Goal: Task Accomplishment & Management: Manage account settings

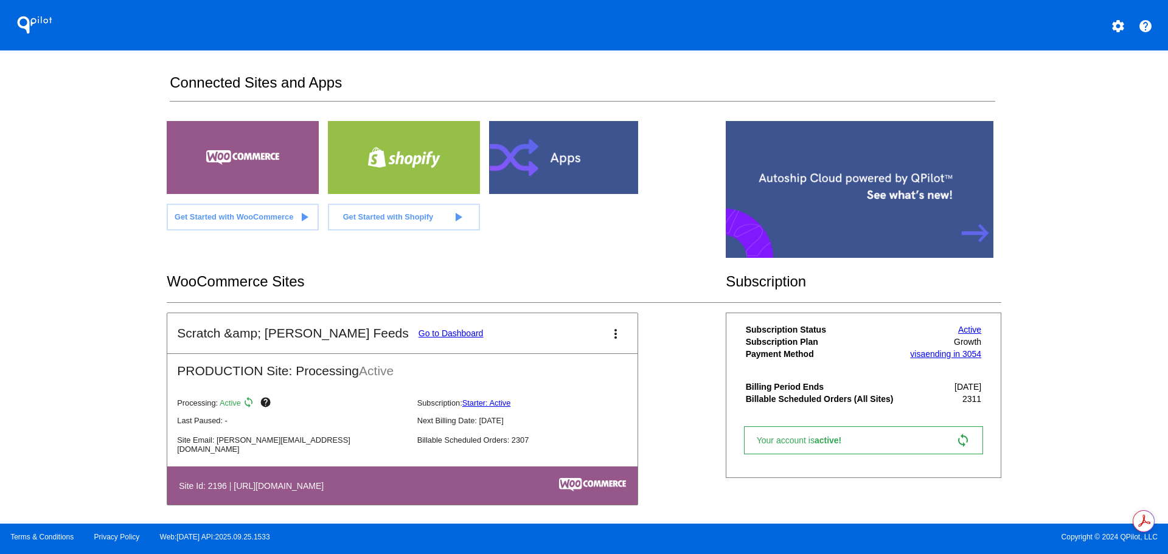
scroll to position [183, 0]
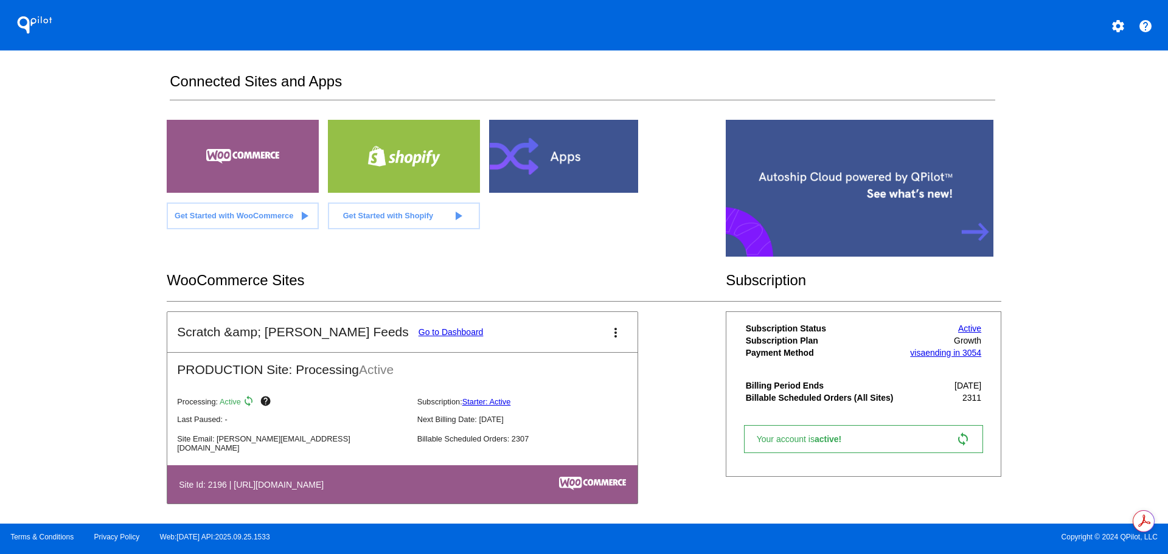
click at [419, 335] on link "Go to Dashboard" at bounding box center [451, 332] width 65 height 10
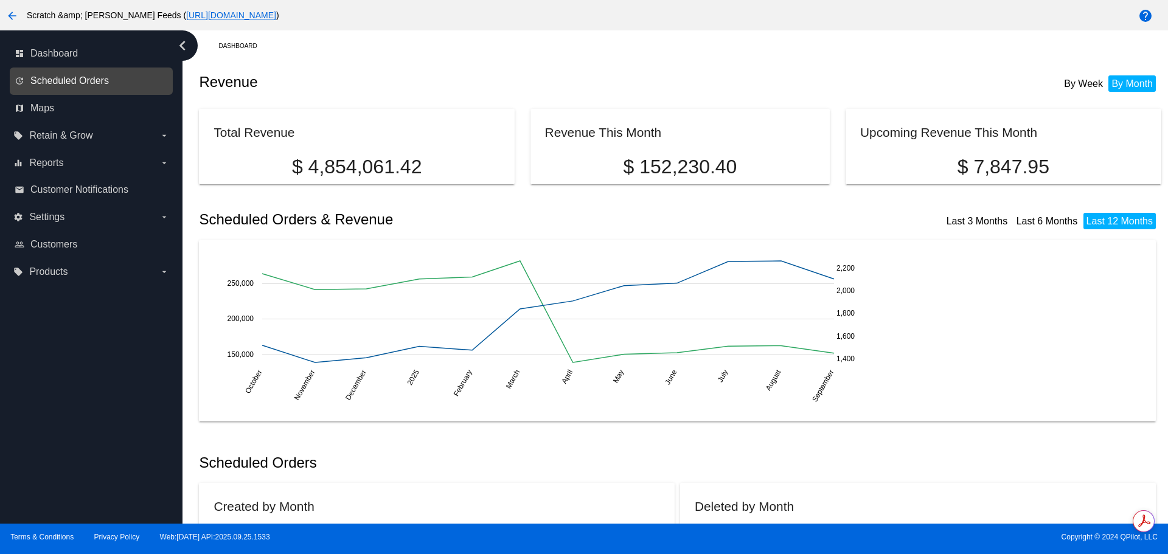
click at [104, 77] on span "Scheduled Orders" at bounding box center [69, 80] width 78 height 11
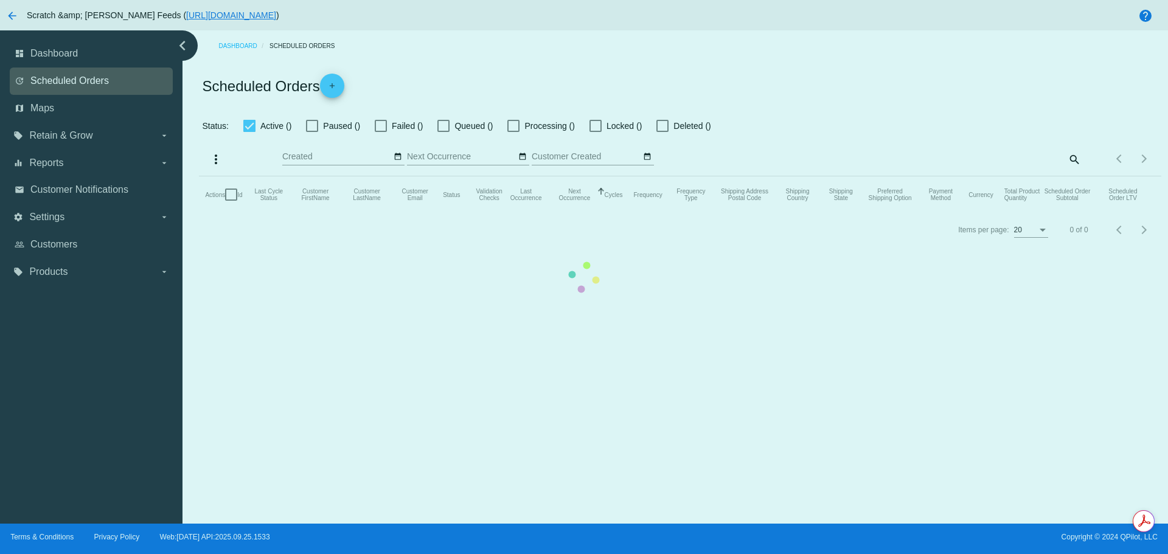
checkbox input "true"
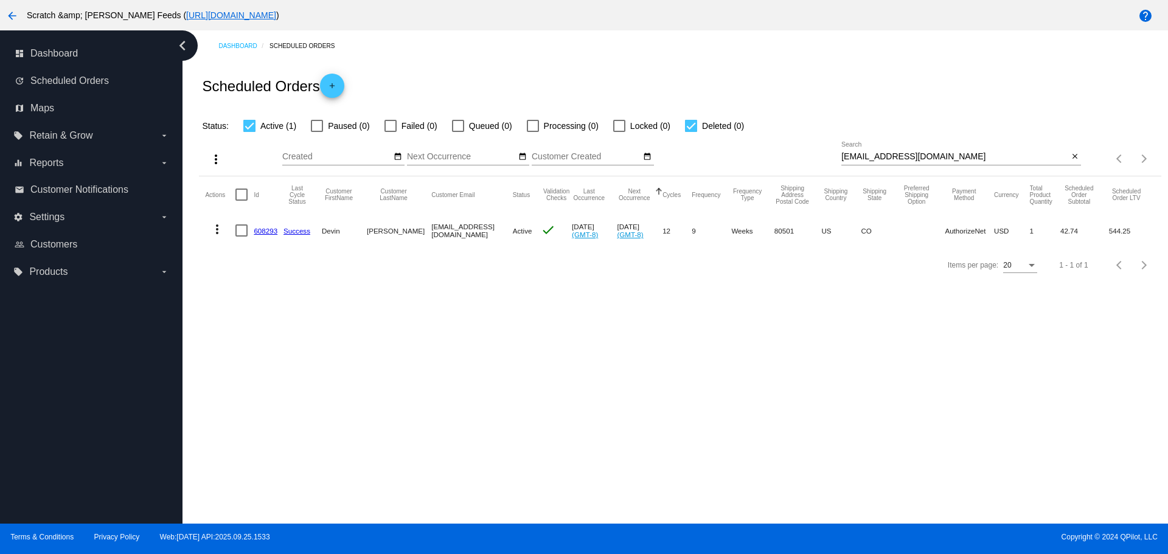
click at [214, 228] on mat-icon "more_vert" at bounding box center [217, 229] width 15 height 15
click at [271, 229] on div "info View Event Logs history View Cycles History cached Process Now edit View /…" at bounding box center [265, 305] width 121 height 179
click at [475, 286] on div at bounding box center [584, 277] width 1168 height 554
click at [267, 230] on link "608293" at bounding box center [266, 231] width 24 height 8
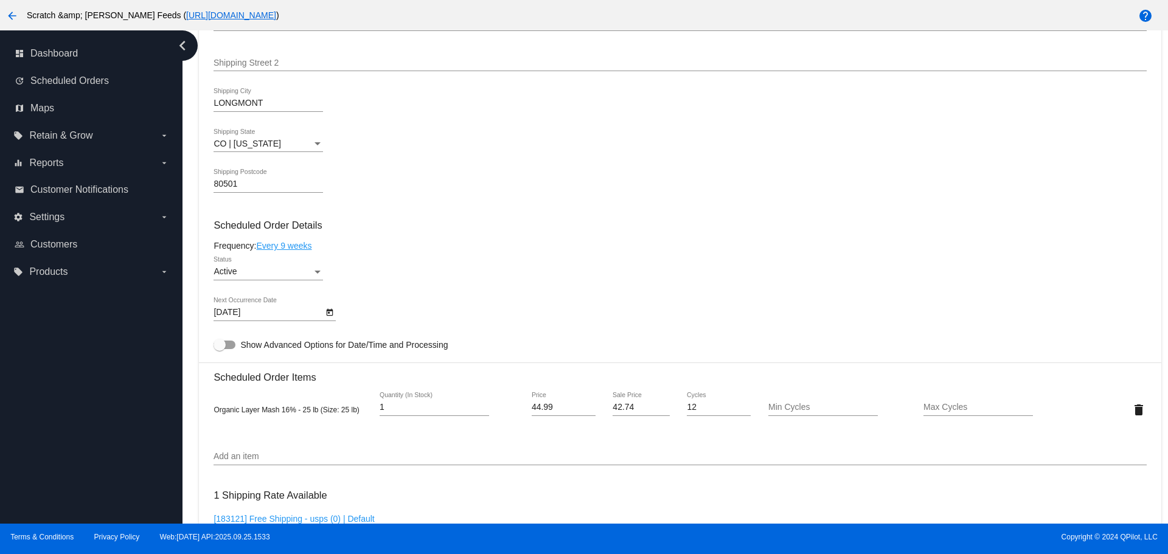
scroll to position [548, 0]
click at [250, 276] on div "Active" at bounding box center [263, 272] width 99 height 10
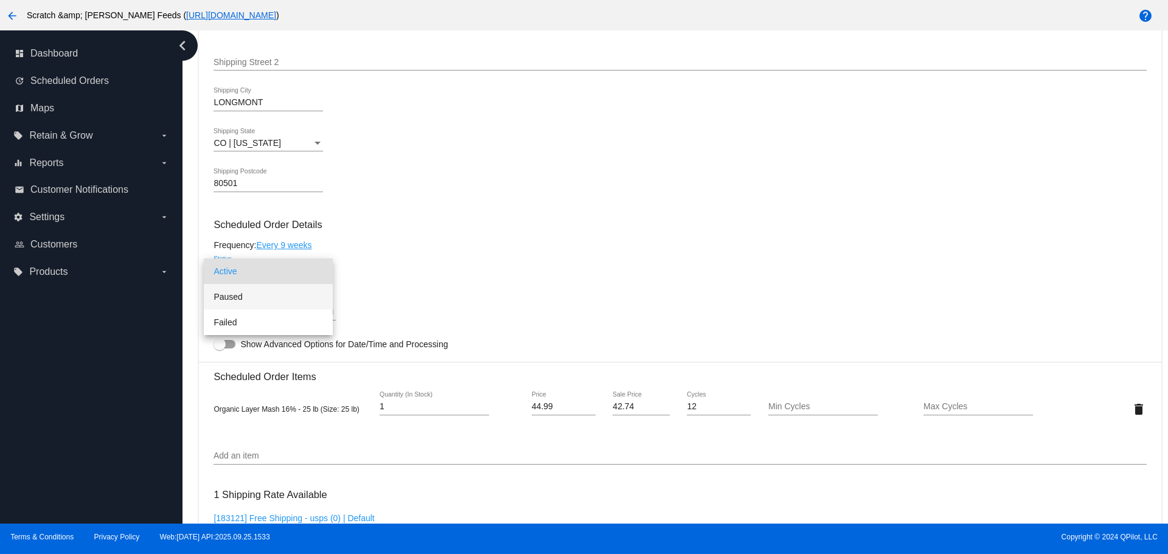
click at [243, 296] on span "Paused" at bounding box center [269, 297] width 110 height 26
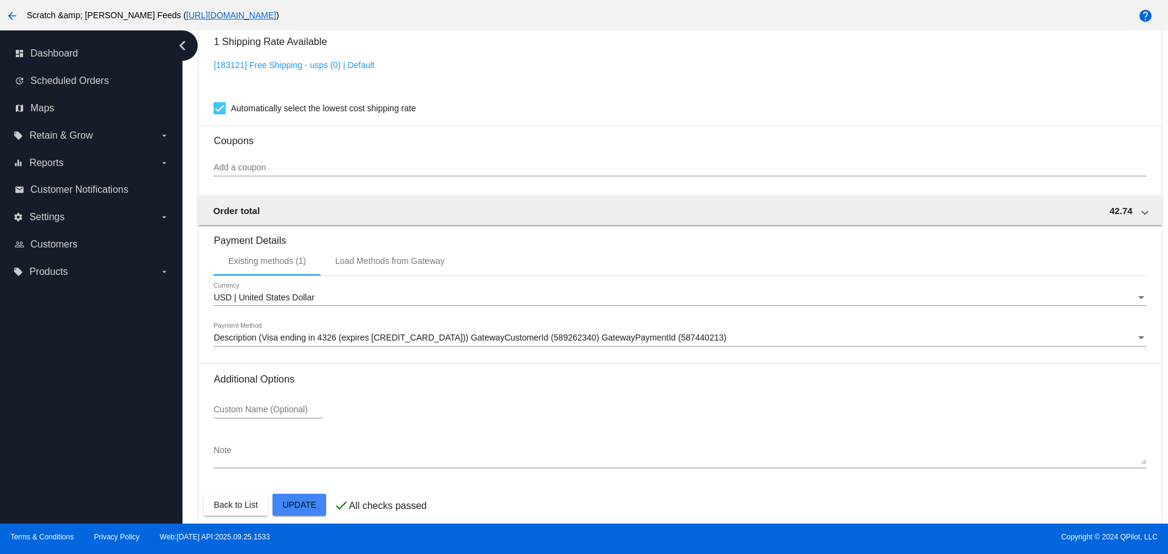
scroll to position [1013, 0]
